Goal: Information Seeking & Learning: Learn about a topic

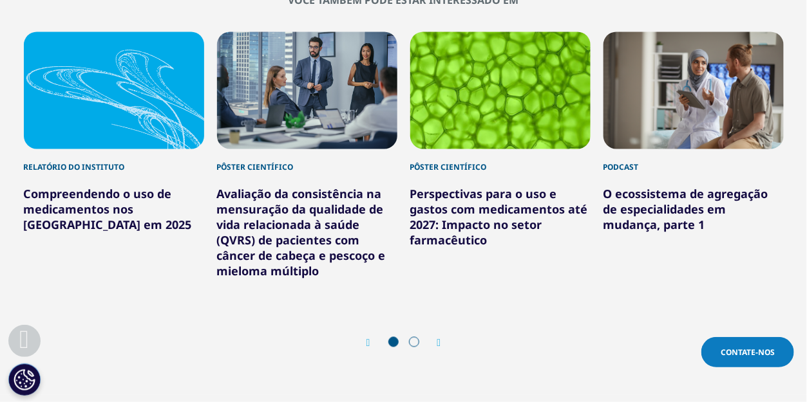
scroll to position [837, 0]
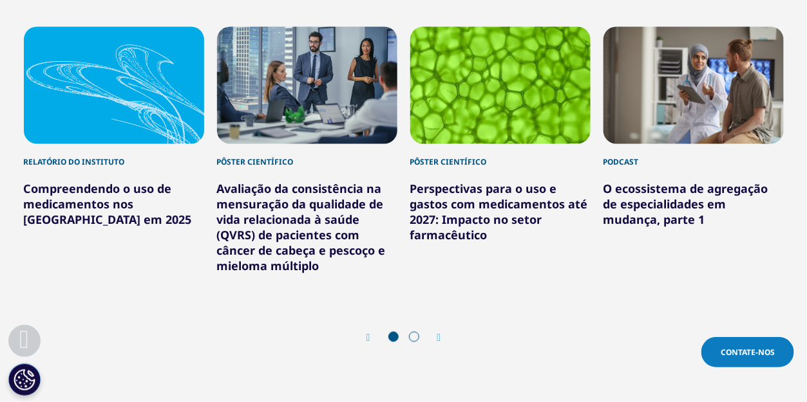
click at [439, 334] on icon "Próximo slide" at bounding box center [439, 339] width 4 height 10
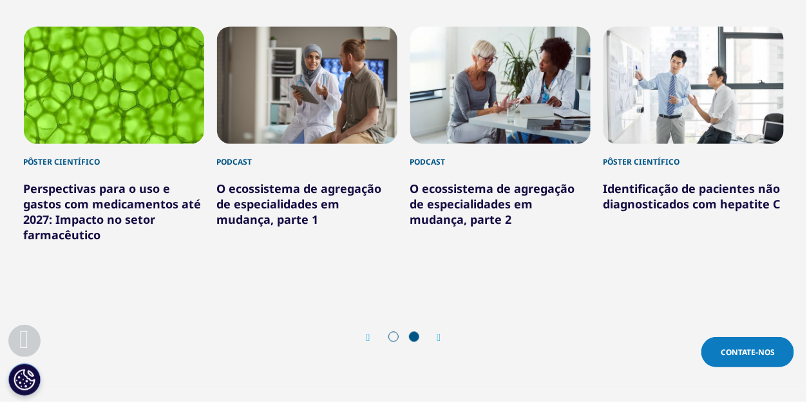
click at [440, 334] on icon "Próximo slide" at bounding box center [439, 339] width 4 height 10
click at [370, 332] on div "Anterior" at bounding box center [374, 338] width 17 height 12
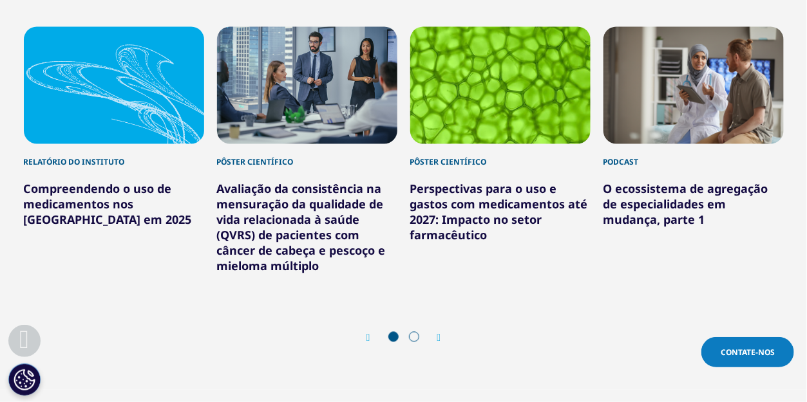
click at [370, 332] on div "Anterior" at bounding box center [374, 338] width 17 height 12
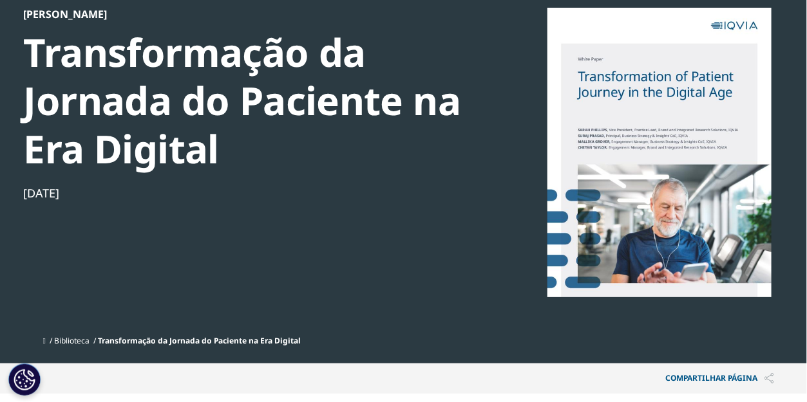
scroll to position [64, 0]
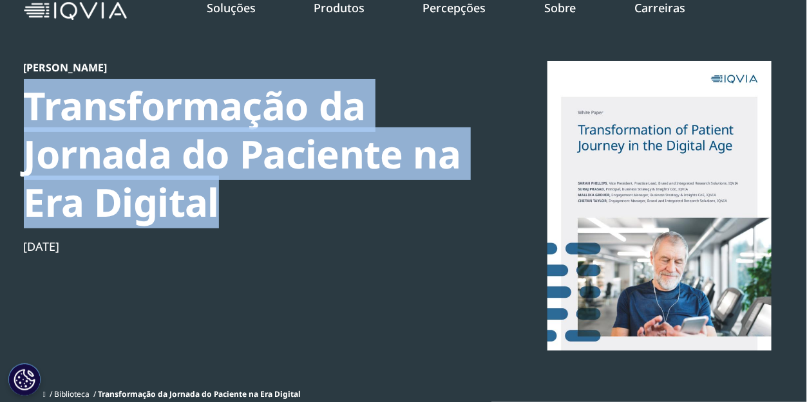
drag, startPoint x: 32, startPoint y: 100, endPoint x: 218, endPoint y: 207, distance: 214.6
click at [218, 207] on div "Transformação da Jornada do Paciente na Era Digital" at bounding box center [245, 154] width 442 height 145
copy font "Transformação da Jornada do Paciente na Era Digital"
